Goal: Transaction & Acquisition: Purchase product/service

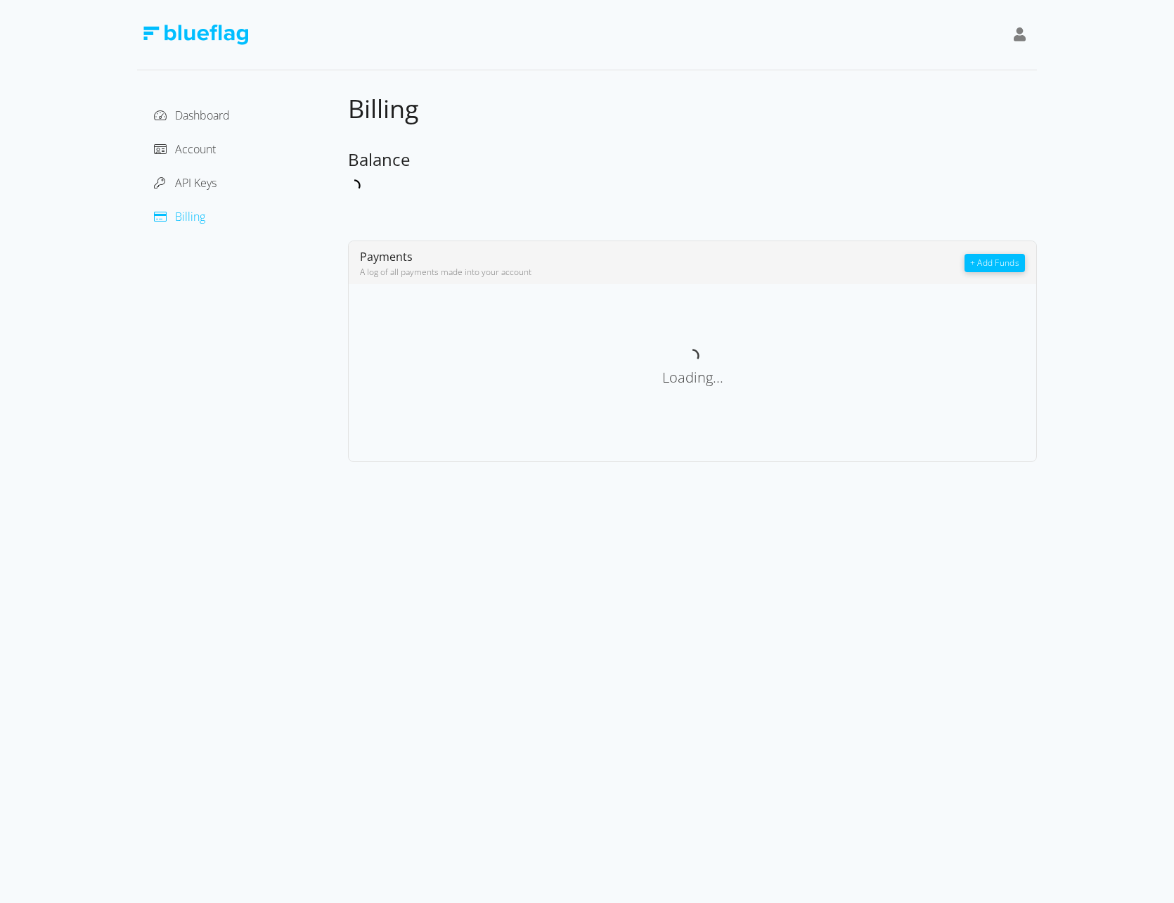
drag, startPoint x: 544, startPoint y: 434, endPoint x: 547, endPoint y: 456, distance: 22.7
click at [544, 434] on div "Loading..." at bounding box center [693, 366] width 688 height 143
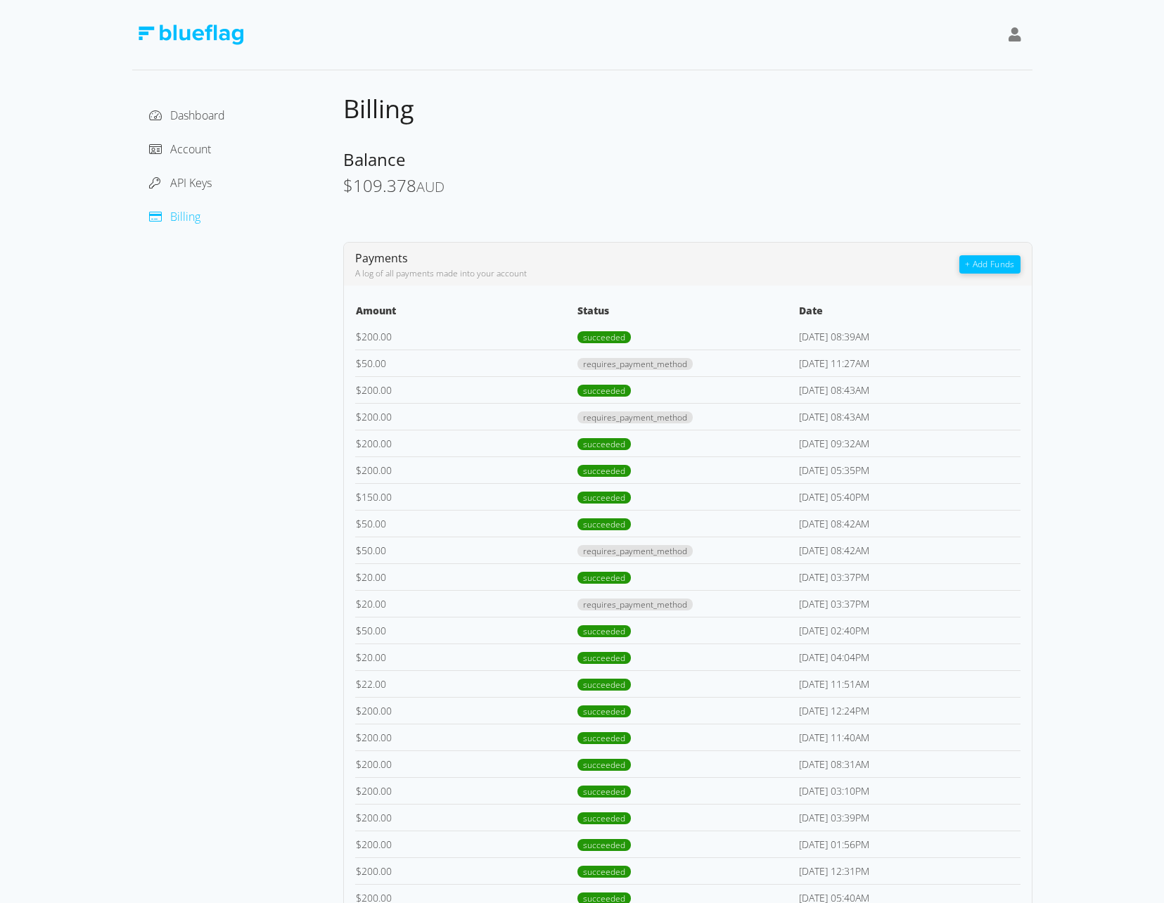
click at [221, 425] on div "Dashboard Account API Keys Billing" at bounding box center [237, 637] width 211 height 1088
drag, startPoint x: 383, startPoint y: 185, endPoint x: 392, endPoint y: 185, distance: 9.1
click at [392, 185] on span "109.378" at bounding box center [384, 185] width 63 height 23
click at [993, 350] on td "[DATE] 11:27AM" at bounding box center [909, 363] width 222 height 27
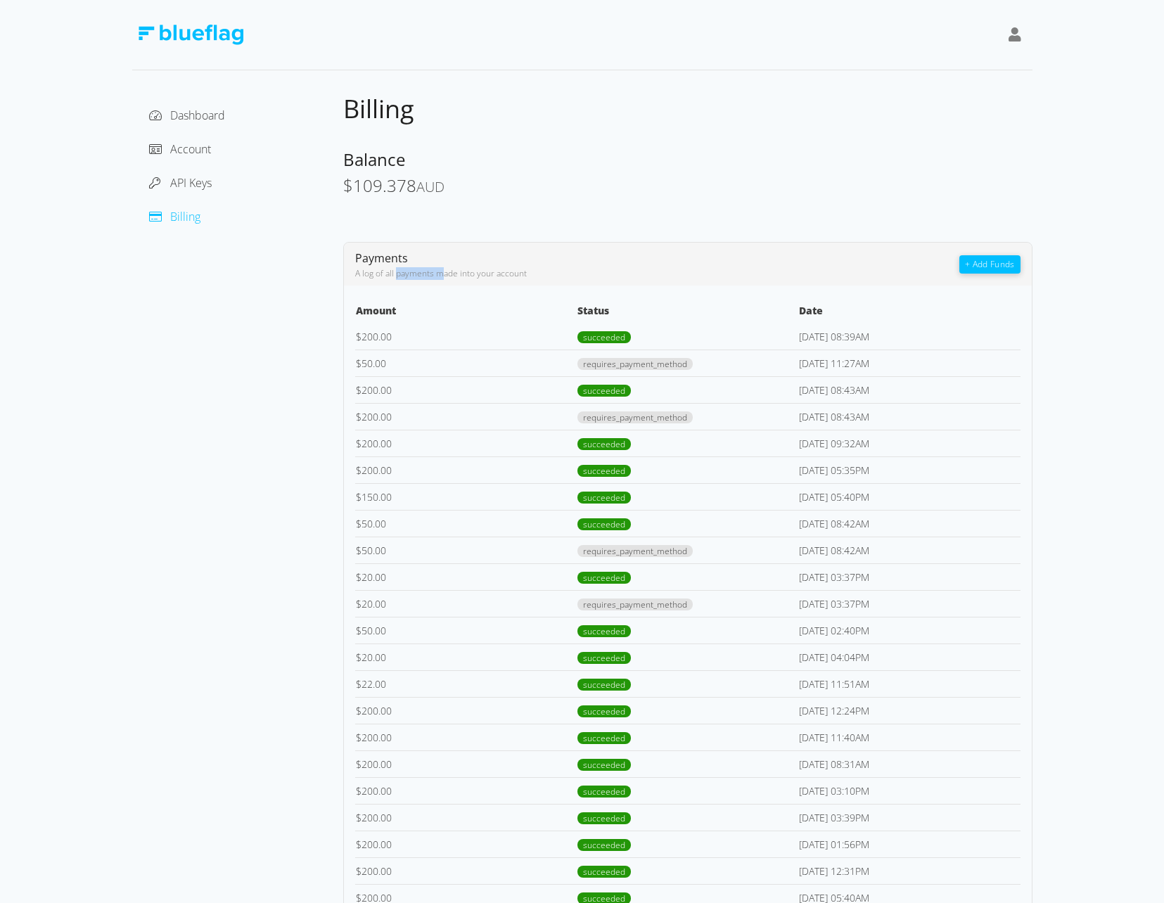
drag, startPoint x: 398, startPoint y: 272, endPoint x: 444, endPoint y: 271, distance: 45.7
click at [444, 271] on div "A log of all payments made into your account" at bounding box center [657, 273] width 605 height 13
click at [971, 263] on button "+ Add Funds" at bounding box center [989, 264] width 60 height 18
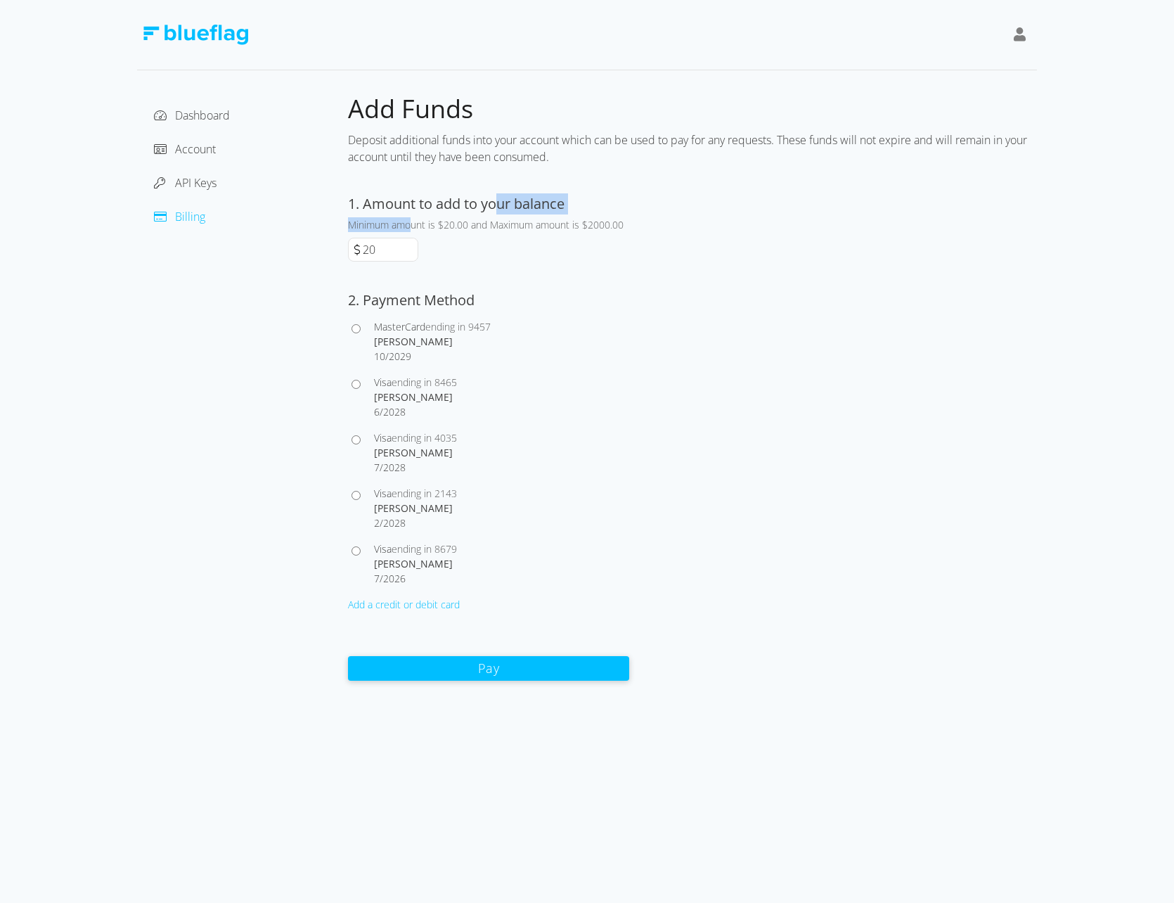
drag, startPoint x: 410, startPoint y: 217, endPoint x: 497, endPoint y: 212, distance: 87.3
click at [497, 212] on div "1. Amount to add to your balance Minimum amount is $20.00 and Maximum amount is…" at bounding box center [488, 227] width 281 height 68
click at [497, 212] on label "1. Amount to add to your balance" at bounding box center [456, 203] width 217 height 19
